Goal: Task Accomplishment & Management: Manage account settings

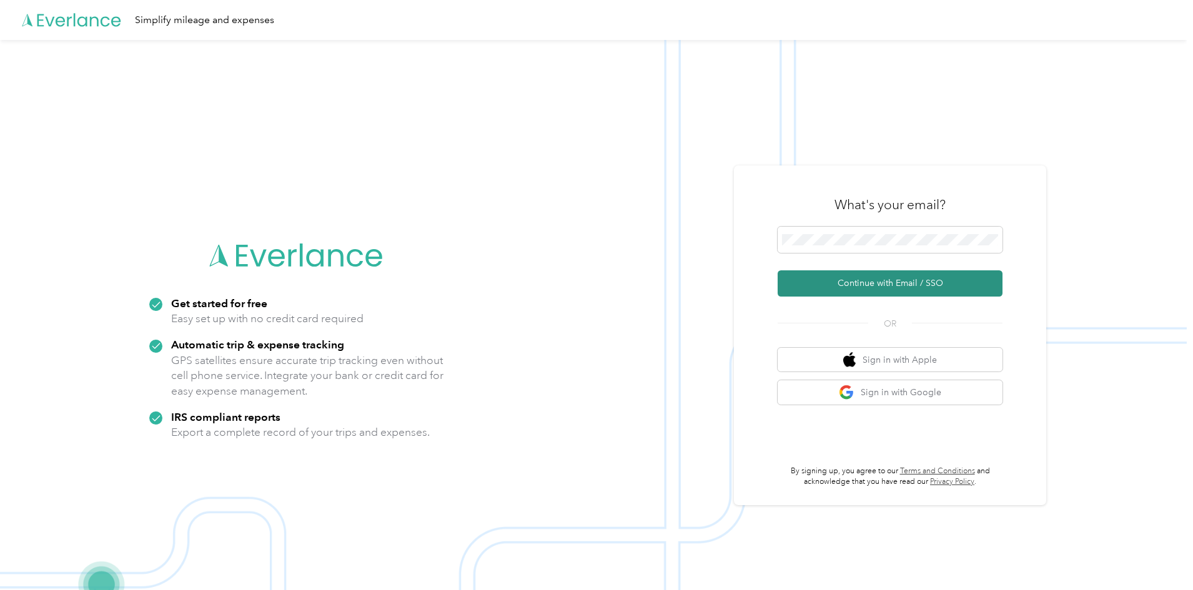
click at [856, 280] on button "Continue with Email / SSO" at bounding box center [890, 283] width 225 height 26
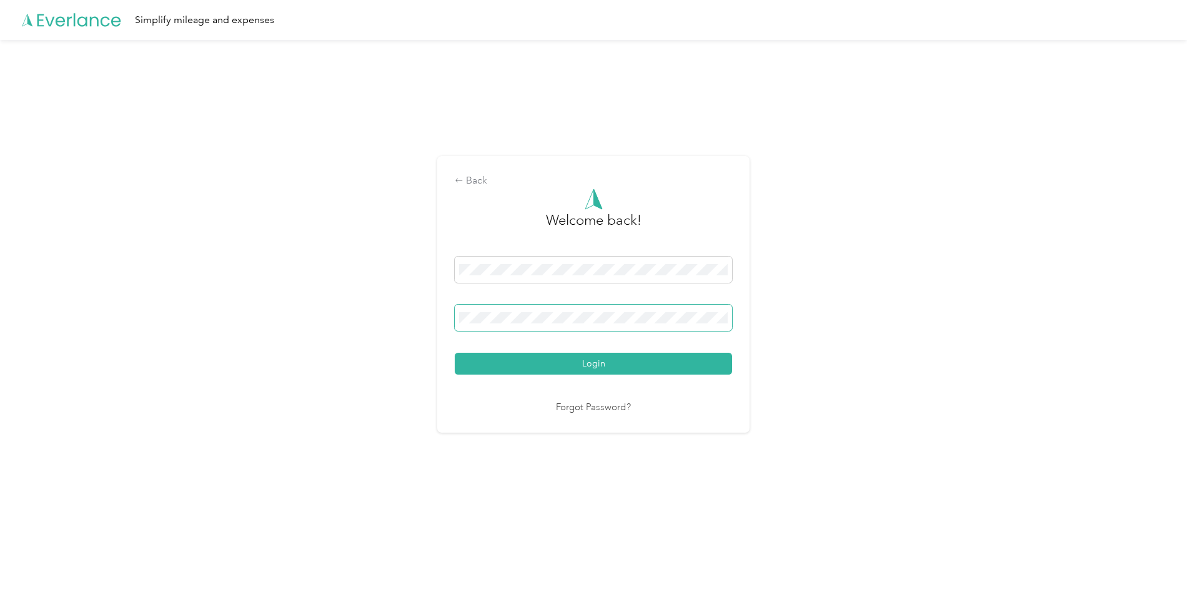
click at [455, 353] on button "Login" at bounding box center [593, 364] width 277 height 22
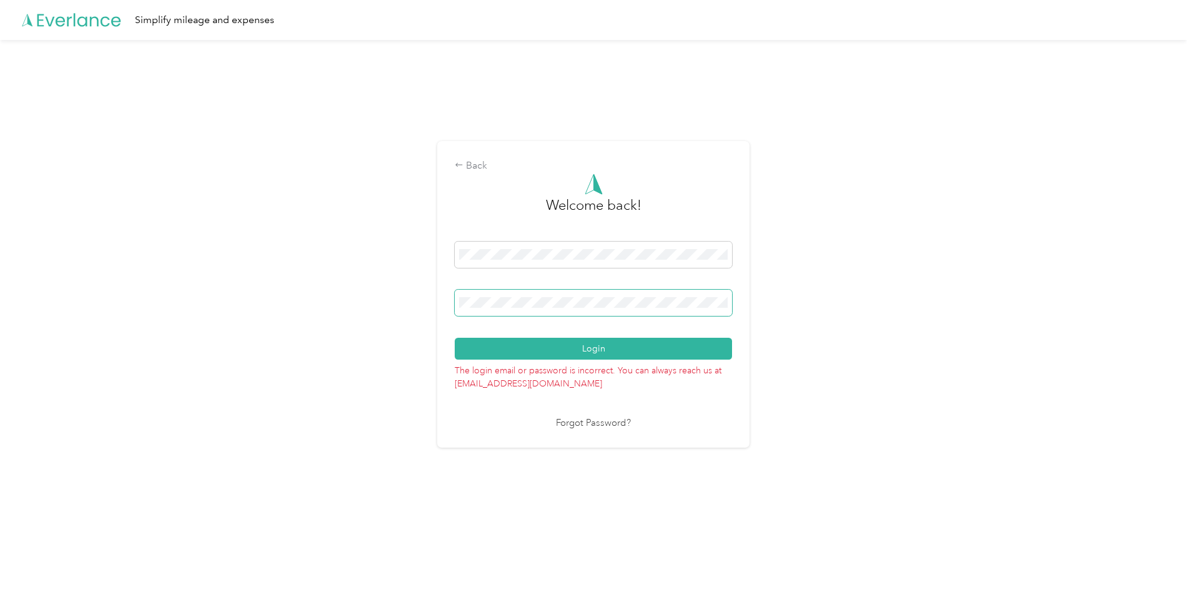
click at [455, 338] on button "Login" at bounding box center [593, 349] width 277 height 22
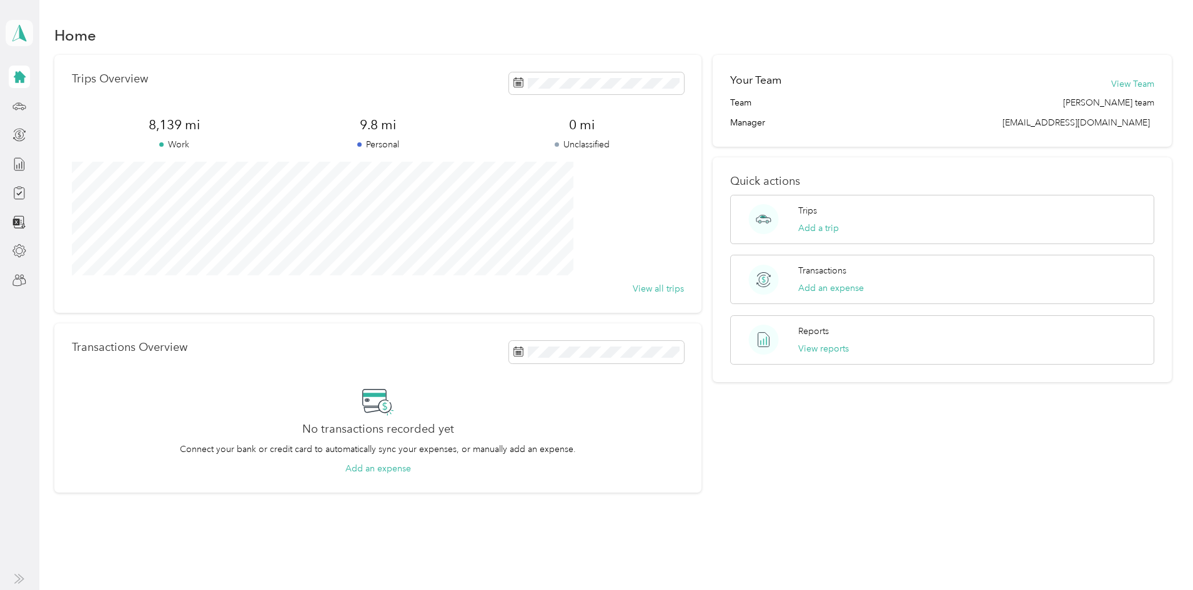
click at [14, 34] on icon at bounding box center [19, 32] width 19 height 17
click at [56, 101] on div "Team dashboard" at bounding box center [50, 102] width 67 height 13
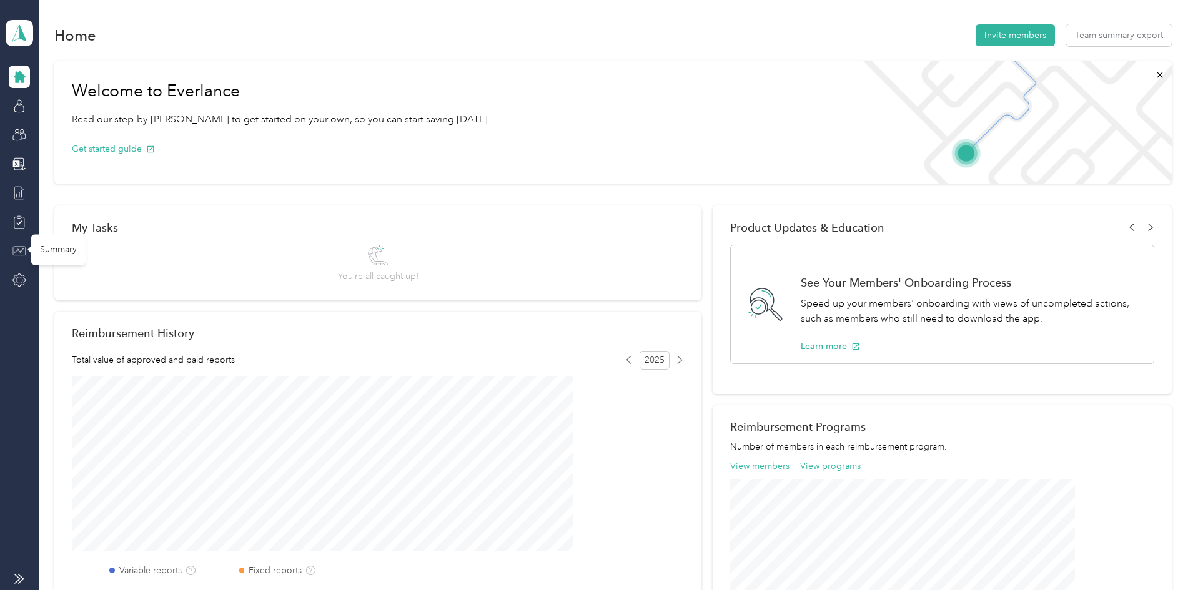
click at [21, 251] on icon at bounding box center [19, 251] width 10 height 5
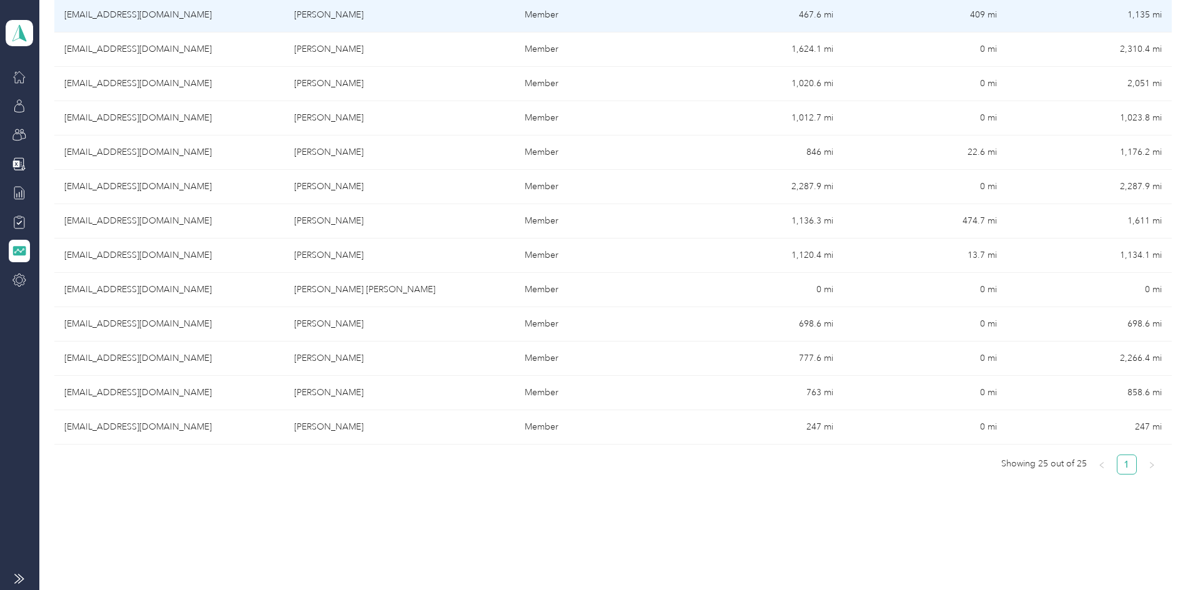
scroll to position [748, 0]
